Goal: Navigation & Orientation: Find specific page/section

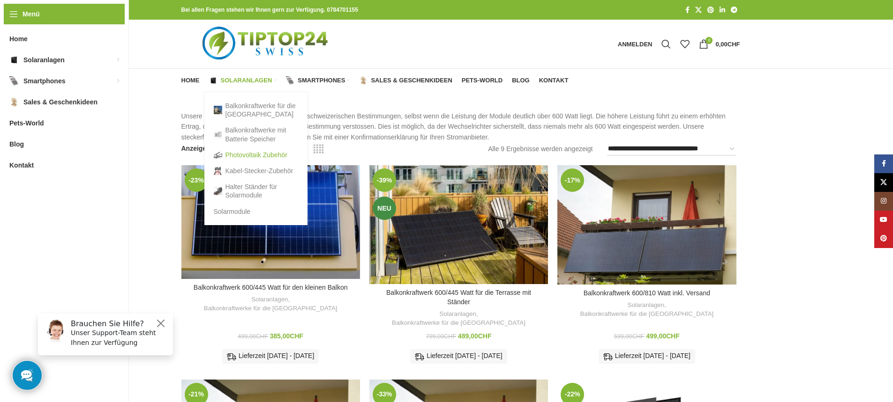
click at [238, 154] on link "Photovoltaik Zubehör" at bounding box center [256, 155] width 84 height 16
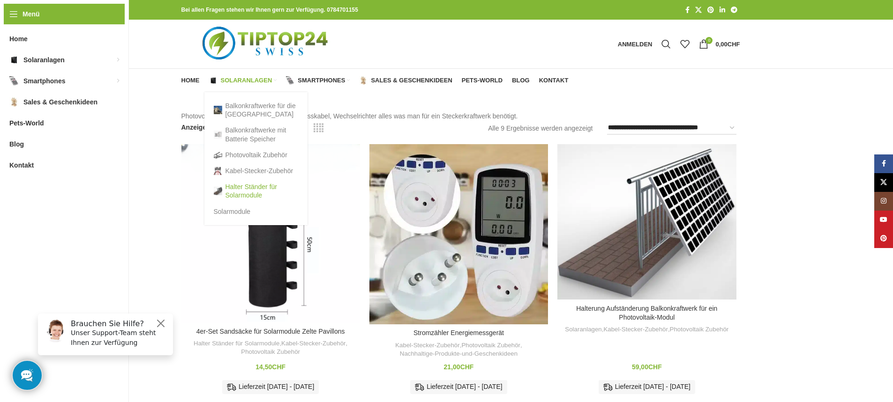
click at [236, 186] on link "Halter Ständer für Solarmodule" at bounding box center [256, 191] width 84 height 24
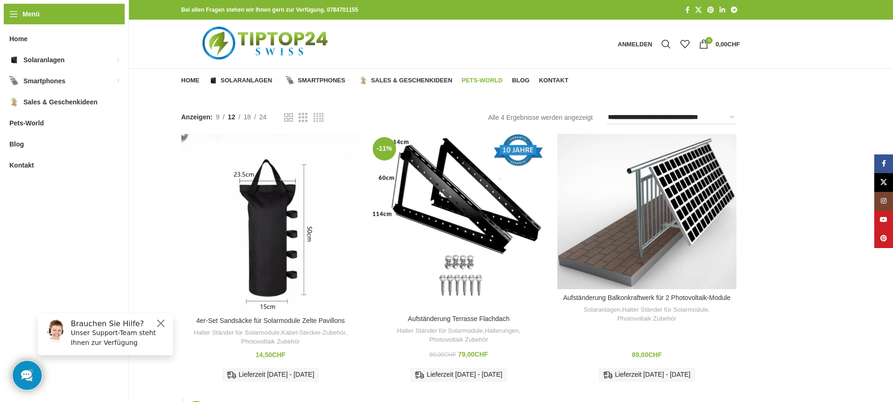
click at [474, 81] on span "Pets-World" at bounding box center [482, 80] width 41 height 7
